Goal: Navigation & Orientation: Find specific page/section

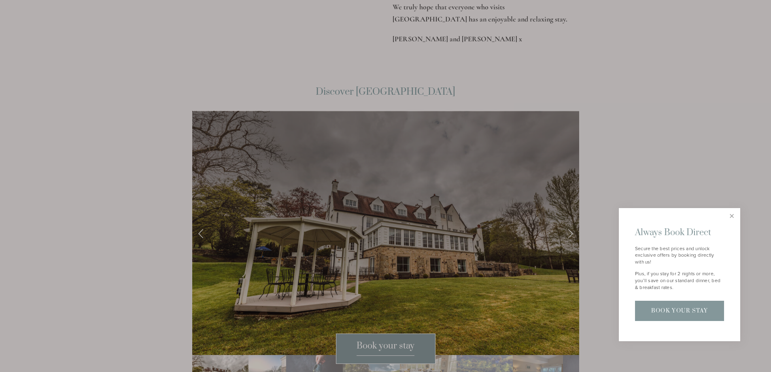
scroll to position [1376, 0]
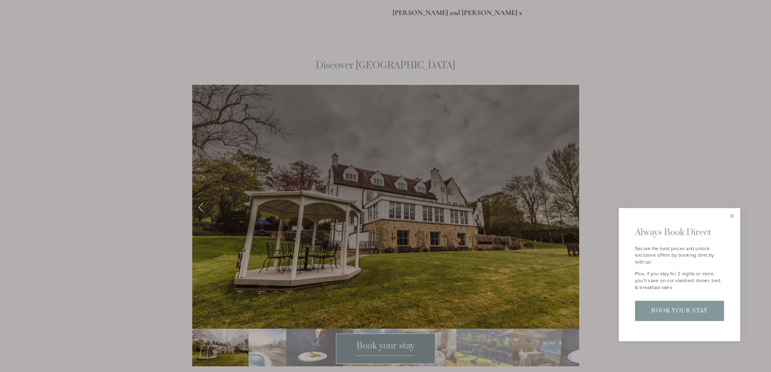
drag, startPoint x: 603, startPoint y: 155, endPoint x: 648, endPoint y: 163, distance: 45.8
click at [603, 155] on div at bounding box center [385, 186] width 771 height 372
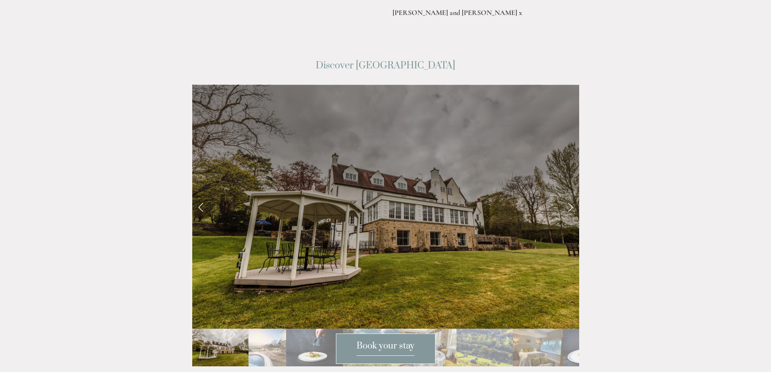
click at [567, 195] on link "Next Slide" at bounding box center [570, 207] width 18 height 24
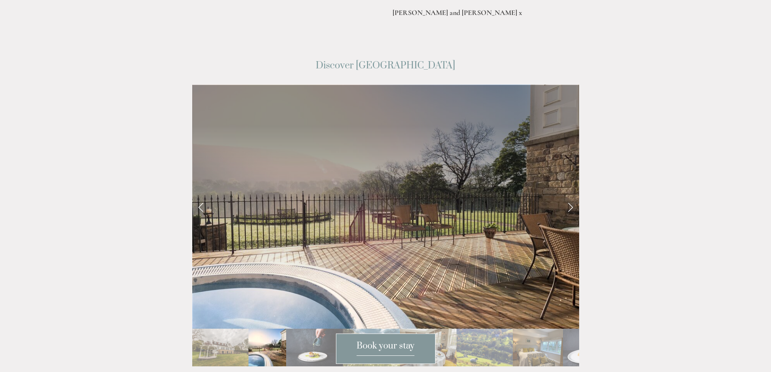
click at [567, 195] on link "Next Slide" at bounding box center [570, 207] width 18 height 24
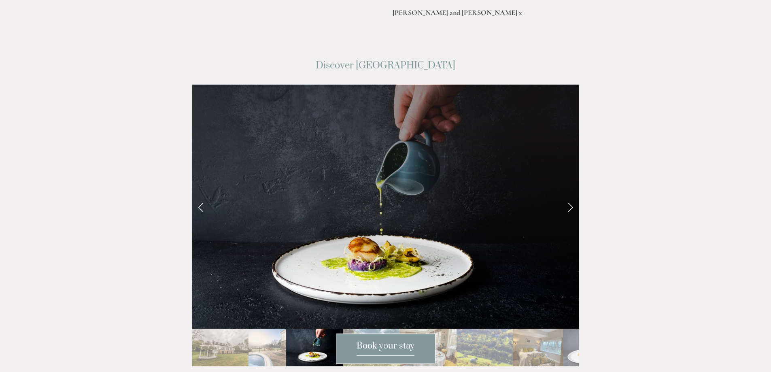
click at [567, 195] on link "Next Slide" at bounding box center [570, 207] width 18 height 24
click at [570, 195] on link "Next Slide" at bounding box center [570, 207] width 18 height 24
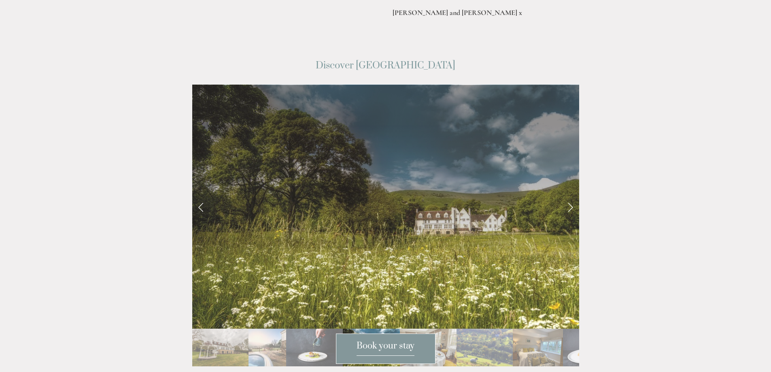
click at [571, 195] on link "Next Slide" at bounding box center [570, 207] width 18 height 24
click at [570, 195] on link "Next Slide" at bounding box center [570, 207] width 18 height 24
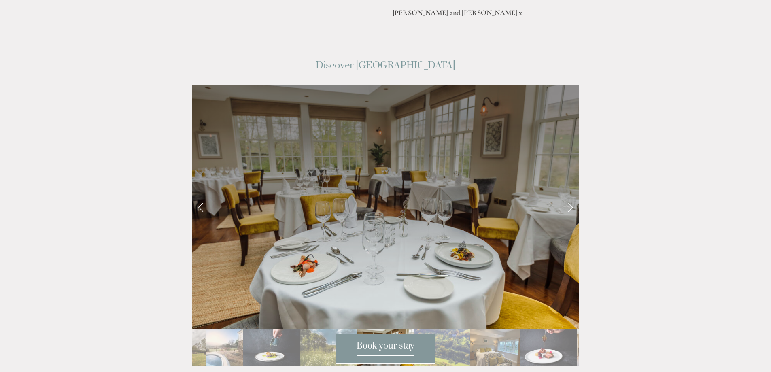
click at [571, 195] on link "Next Slide" at bounding box center [570, 207] width 18 height 24
click at [570, 195] on link "Next Slide" at bounding box center [570, 207] width 18 height 24
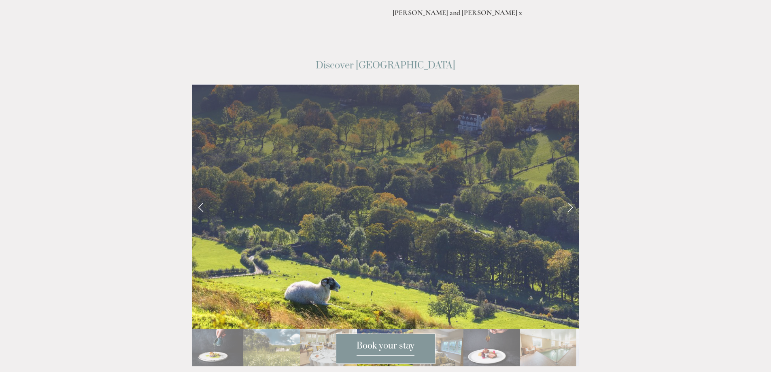
click at [569, 195] on link "Next Slide" at bounding box center [570, 207] width 18 height 24
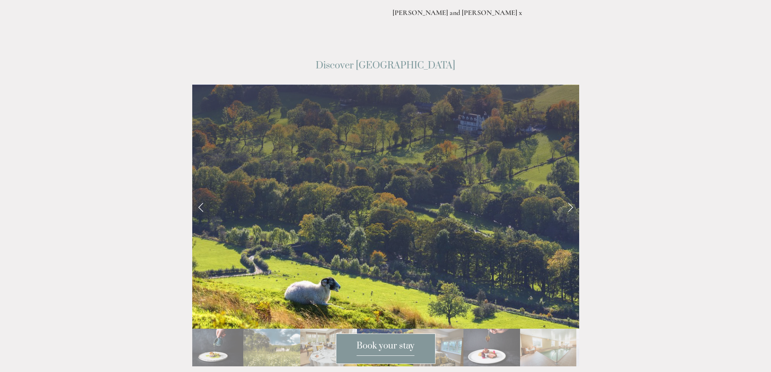
click at [570, 195] on link "Next Slide" at bounding box center [570, 207] width 18 height 24
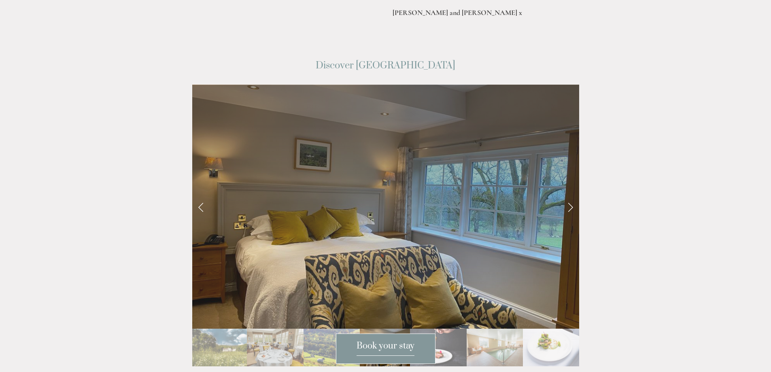
click at [570, 195] on link "Next Slide" at bounding box center [570, 207] width 18 height 24
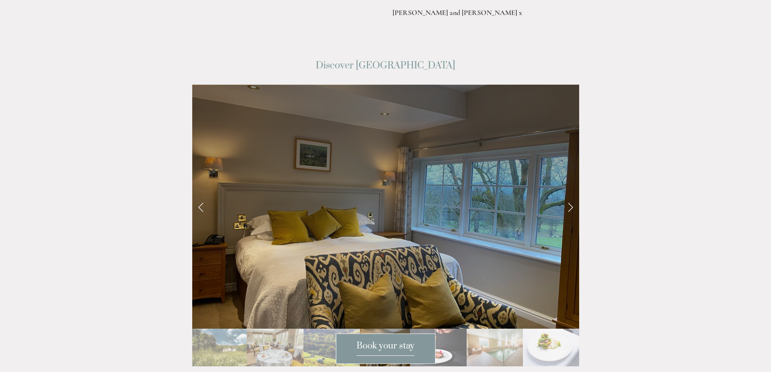
click at [569, 195] on link "Next Slide" at bounding box center [570, 207] width 18 height 24
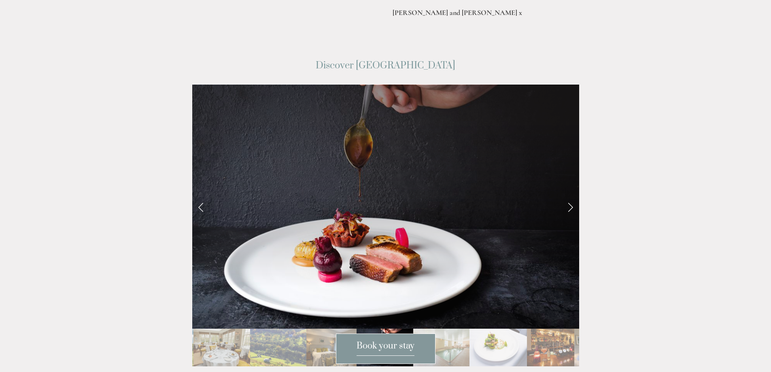
click at [569, 195] on link "Next Slide" at bounding box center [570, 207] width 18 height 24
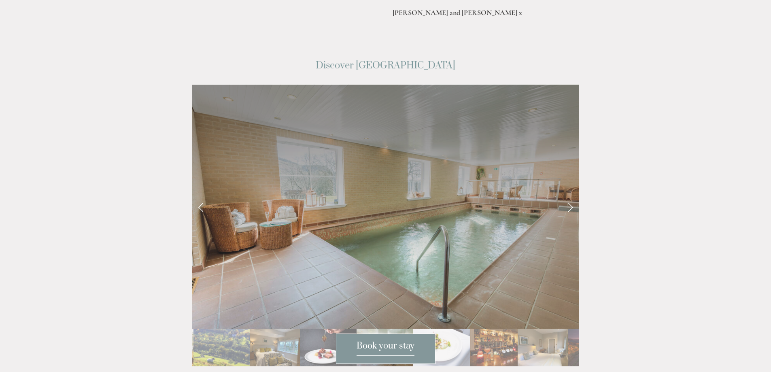
click at [569, 195] on link "Next Slide" at bounding box center [570, 207] width 18 height 24
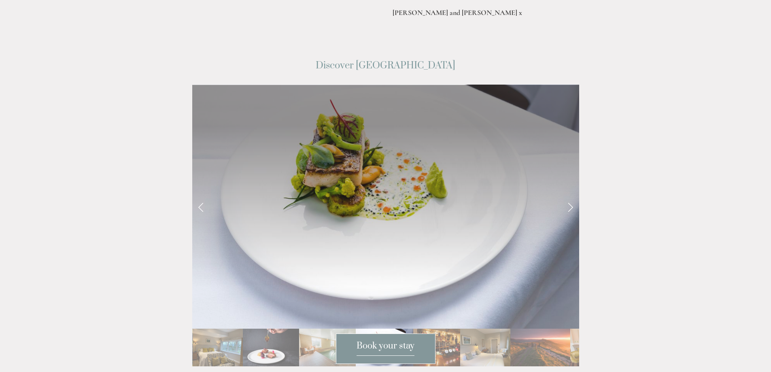
click at [569, 195] on link "Next Slide" at bounding box center [570, 207] width 18 height 24
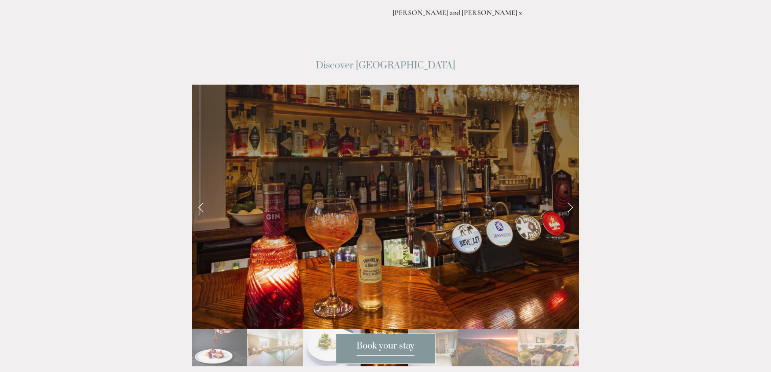
click at [569, 195] on link "Next Slide" at bounding box center [570, 207] width 18 height 24
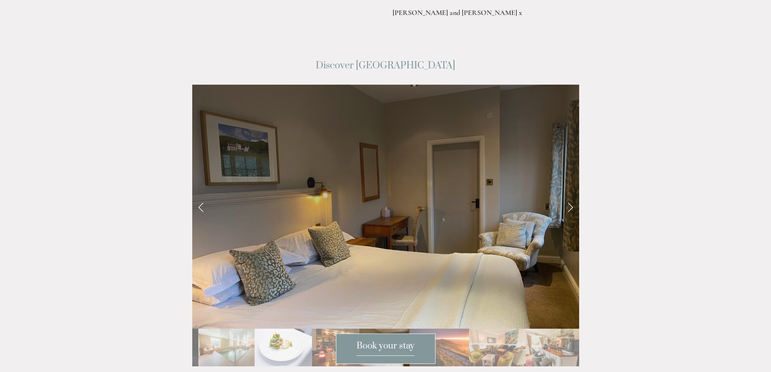
click at [569, 195] on link "Next Slide" at bounding box center [570, 207] width 18 height 24
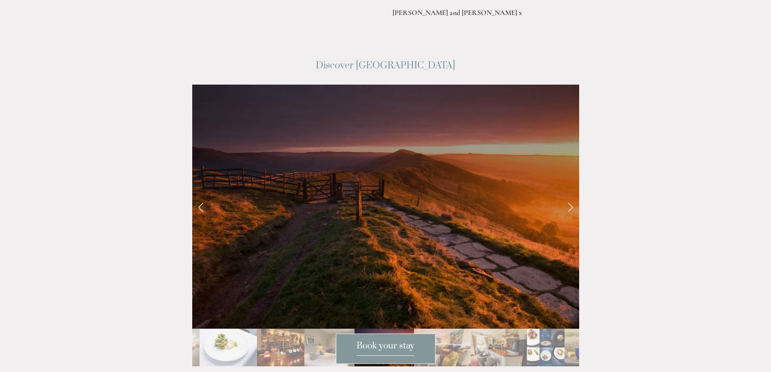
click at [569, 195] on link "Next Slide" at bounding box center [570, 207] width 18 height 24
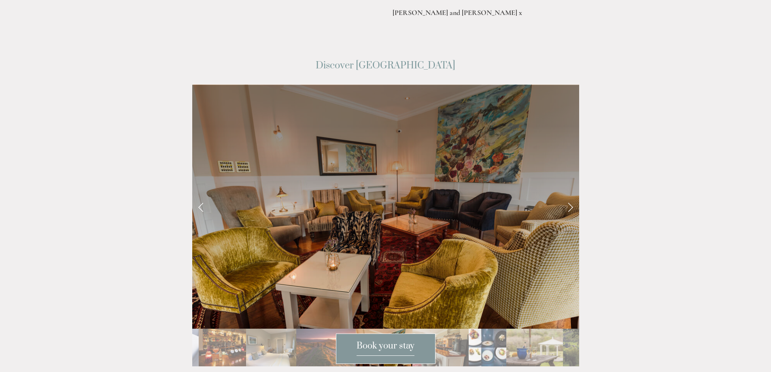
click at [568, 195] on link "Next Slide" at bounding box center [570, 207] width 18 height 24
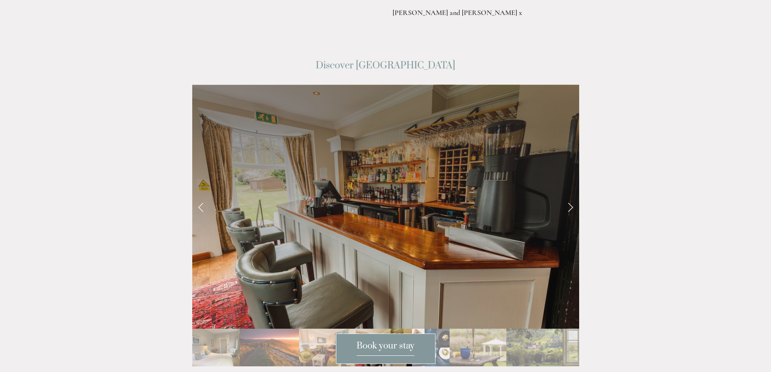
click at [568, 195] on link "Next Slide" at bounding box center [570, 207] width 18 height 24
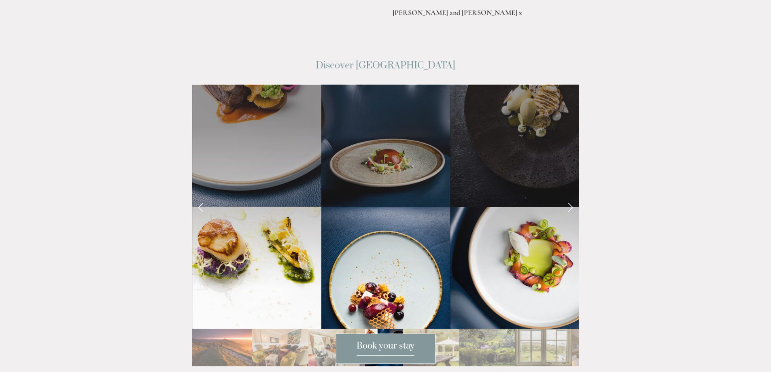
click at [568, 195] on link "Next Slide" at bounding box center [570, 207] width 18 height 24
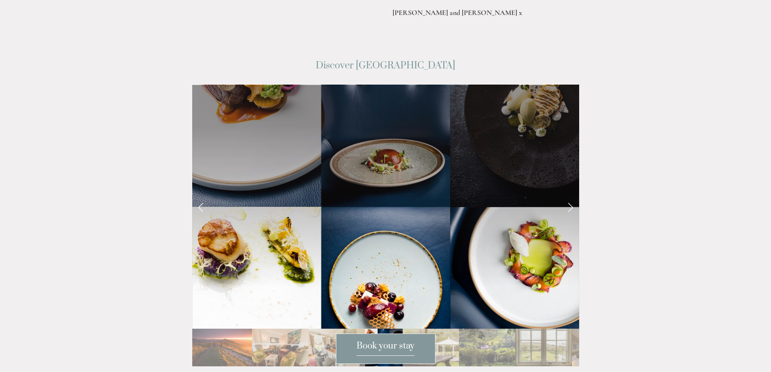
click at [568, 195] on link "Next Slide" at bounding box center [570, 207] width 18 height 24
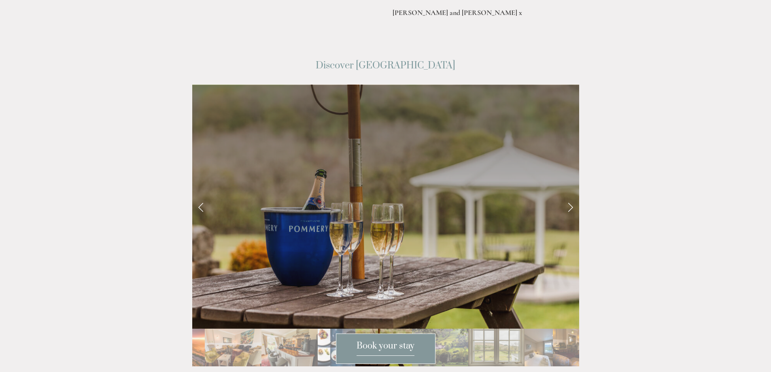
click at [568, 195] on link "Next Slide" at bounding box center [570, 207] width 18 height 24
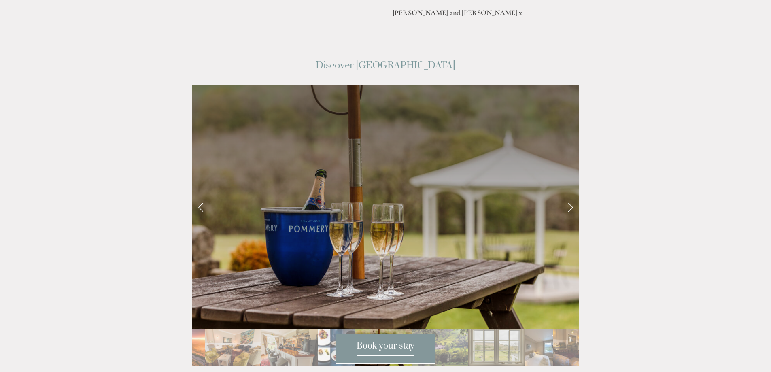
click at [567, 195] on link "Next Slide" at bounding box center [570, 207] width 18 height 24
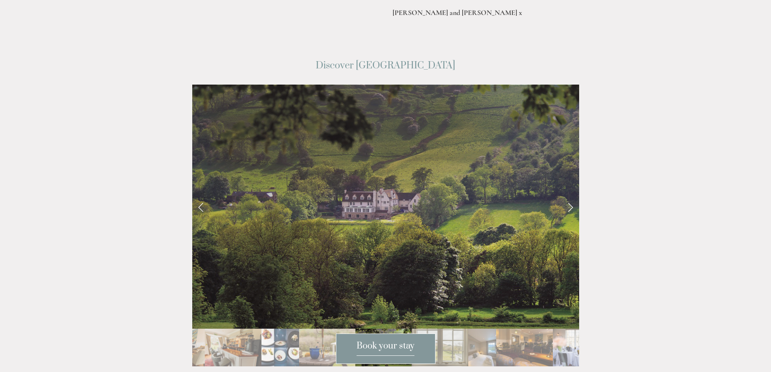
click at [567, 195] on link "Next Slide" at bounding box center [570, 207] width 18 height 24
click at [568, 195] on link "Next Slide" at bounding box center [570, 207] width 18 height 24
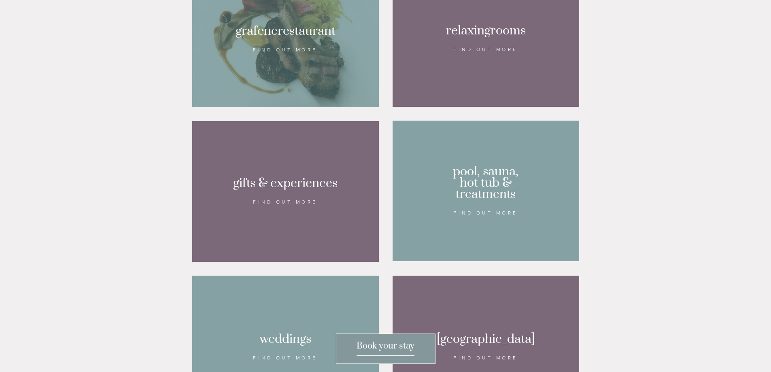
scroll to position [486, 0]
